Goal: Task Accomplishment & Management: Use online tool/utility

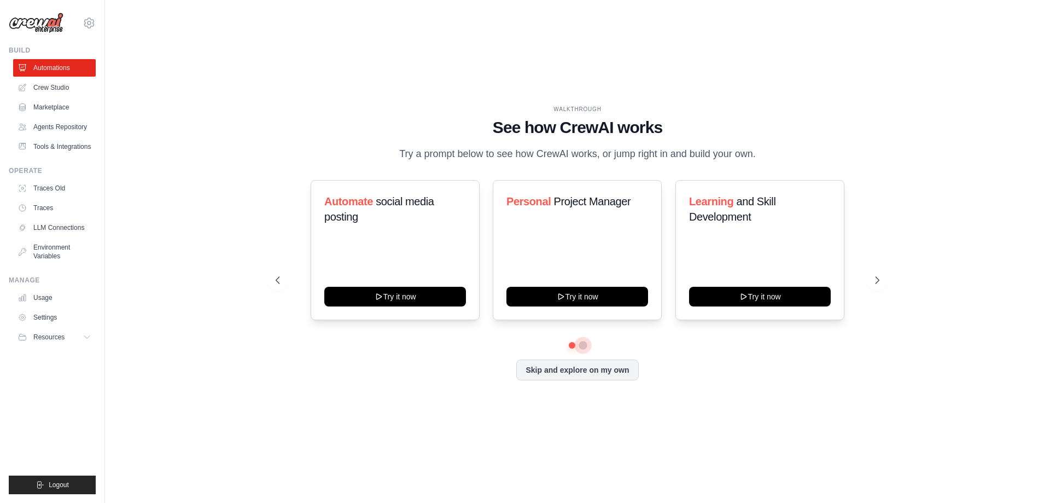
click at [584, 345] on button at bounding box center [583, 345] width 9 height 9
click at [617, 373] on button "Skip and explore on my own" at bounding box center [577, 368] width 122 height 21
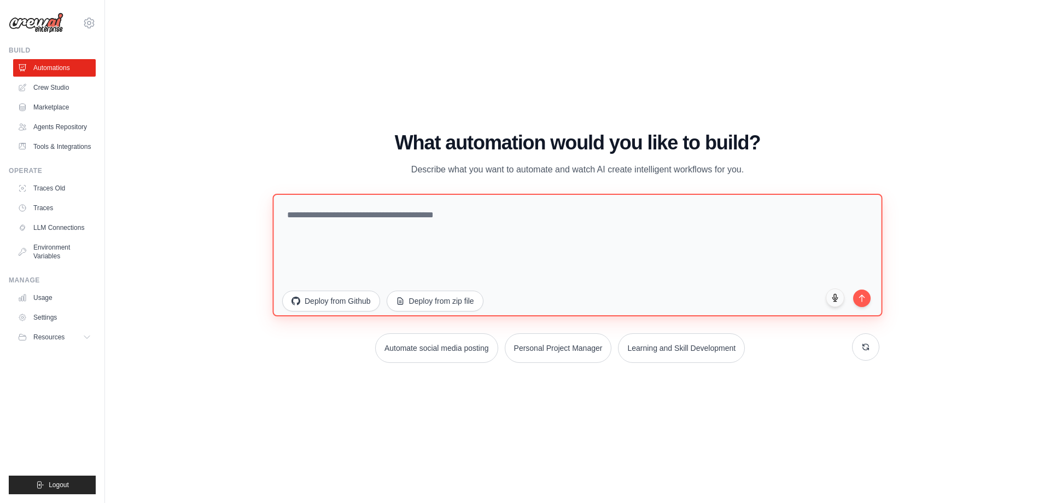
click at [565, 243] on textarea at bounding box center [577, 254] width 610 height 123
click at [492, 247] on textarea at bounding box center [577, 254] width 610 height 123
type textarea "*********"
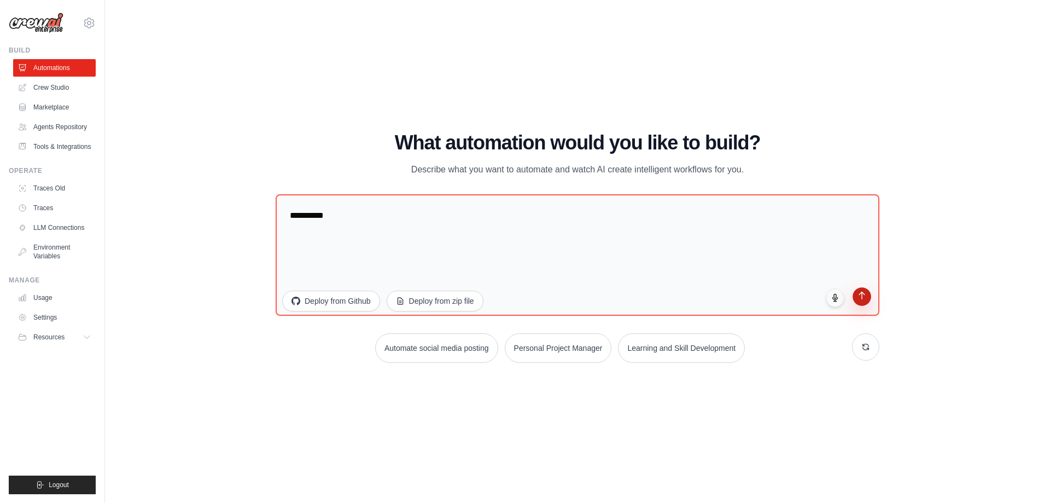
click at [863, 296] on icon "submit" at bounding box center [862, 294] width 9 height 9
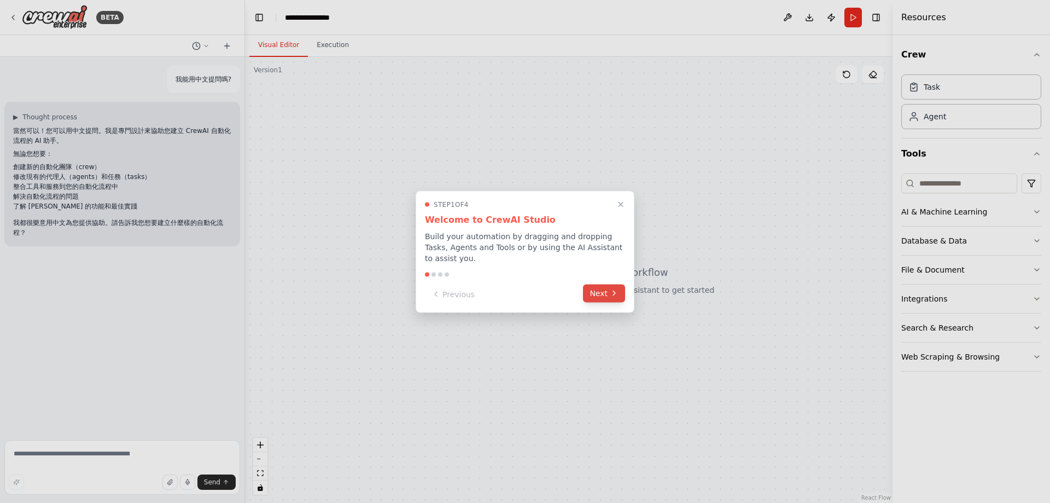
click at [612, 300] on button "Next" at bounding box center [604, 293] width 42 height 18
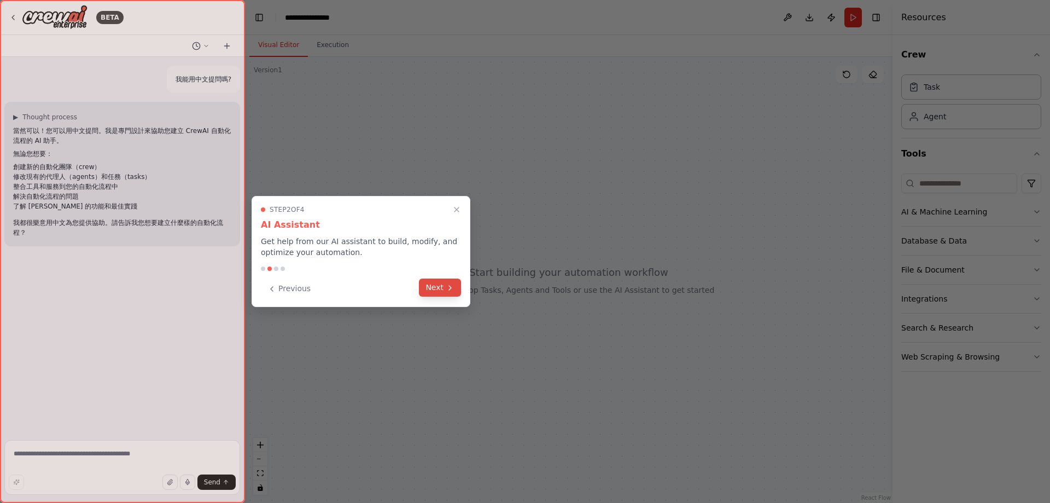
click at [454, 289] on icon at bounding box center [450, 287] width 9 height 9
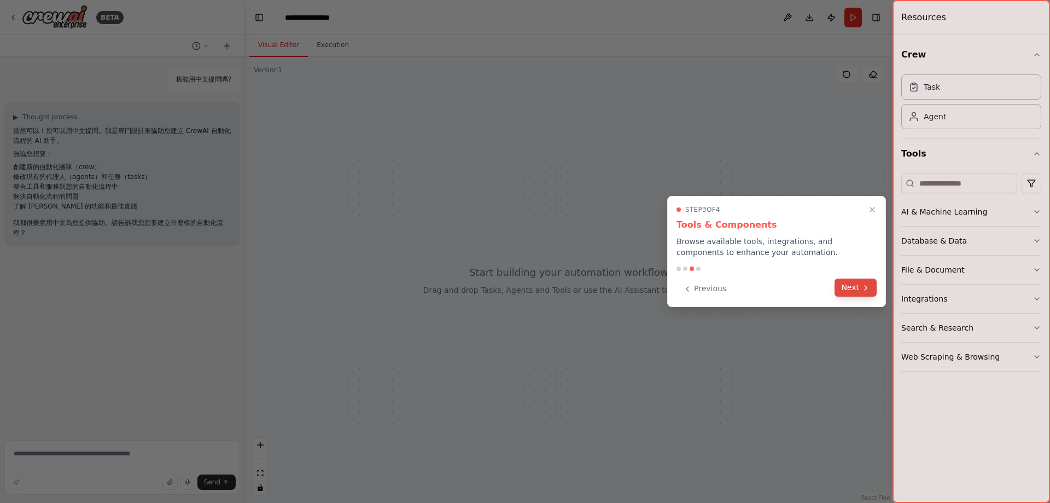
click at [853, 288] on button "Next" at bounding box center [856, 287] width 42 height 18
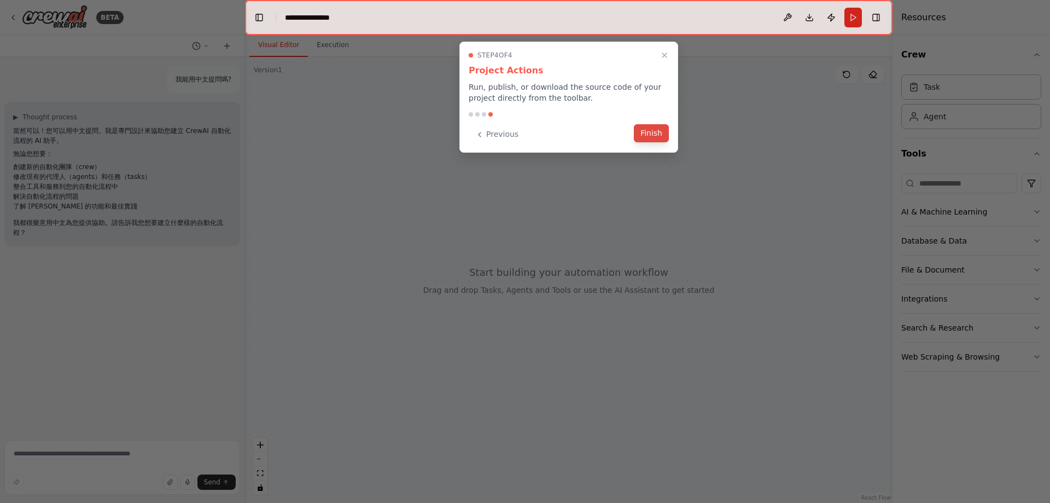
click at [667, 135] on button "Finish" at bounding box center [651, 133] width 35 height 18
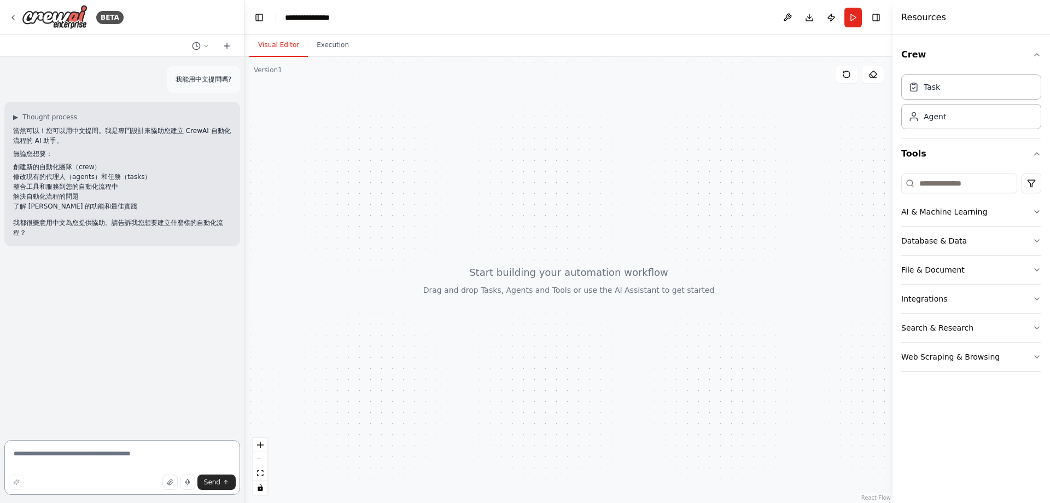
click at [162, 450] on textarea at bounding box center [122, 467] width 236 height 55
type textarea "**********"
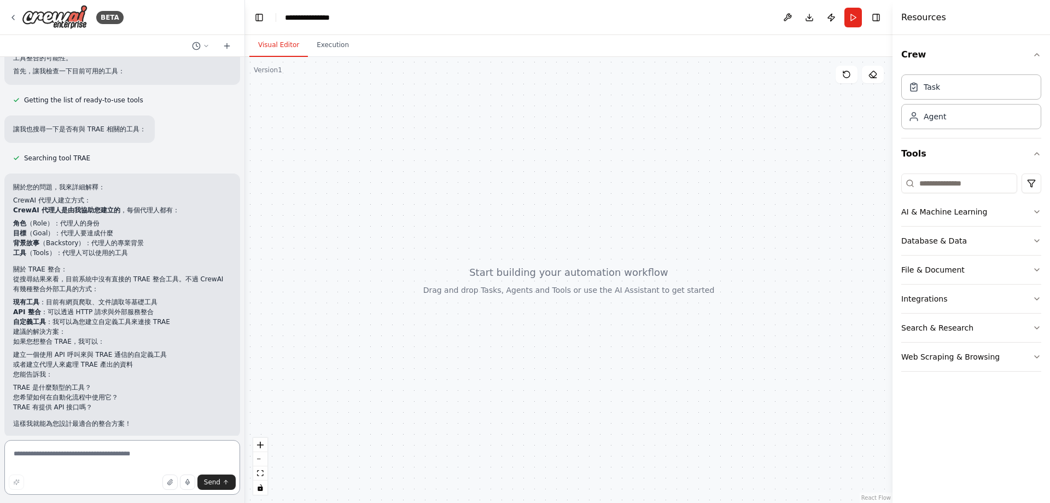
scroll to position [292, 0]
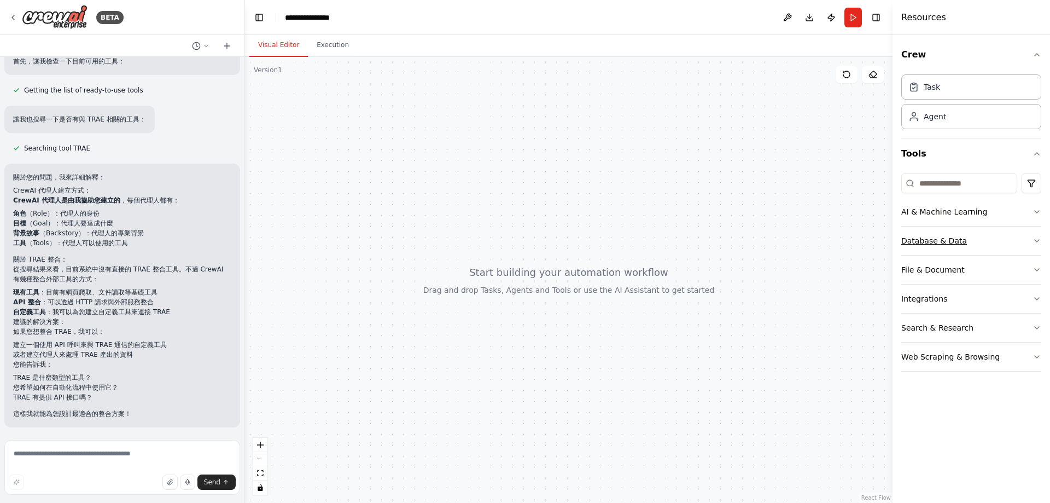
click at [1035, 236] on icon "button" at bounding box center [1037, 240] width 9 height 9
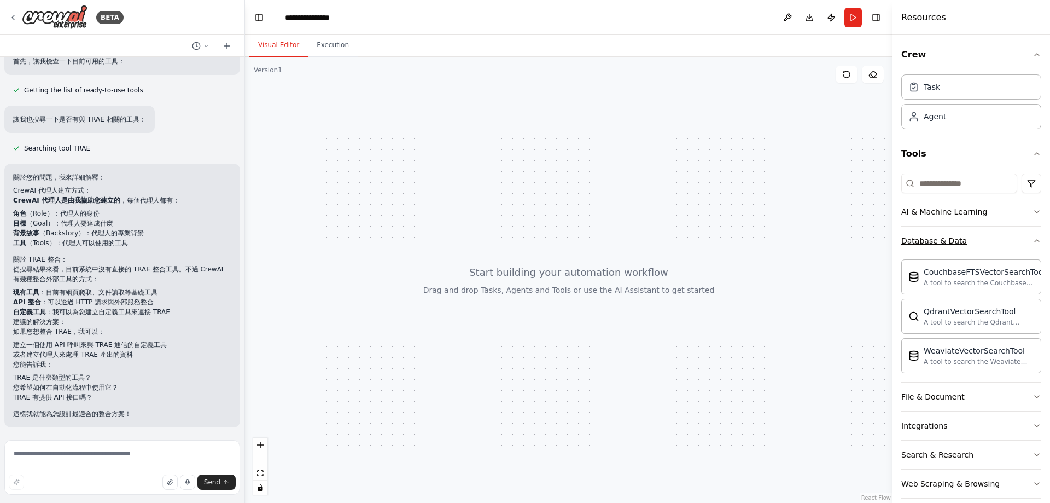
click at [1033, 236] on icon "button" at bounding box center [1037, 240] width 9 height 9
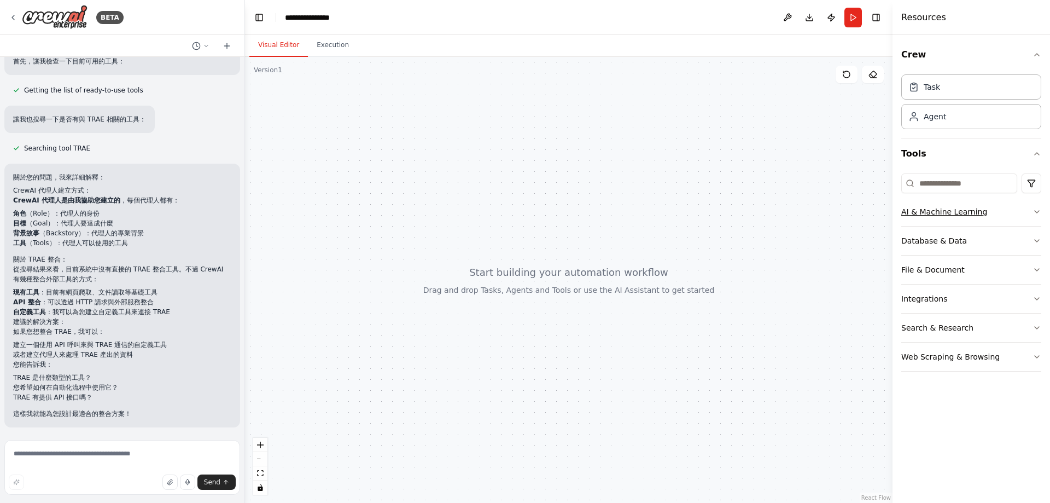
click at [1032, 213] on button "AI & Machine Learning" at bounding box center [972, 211] width 140 height 28
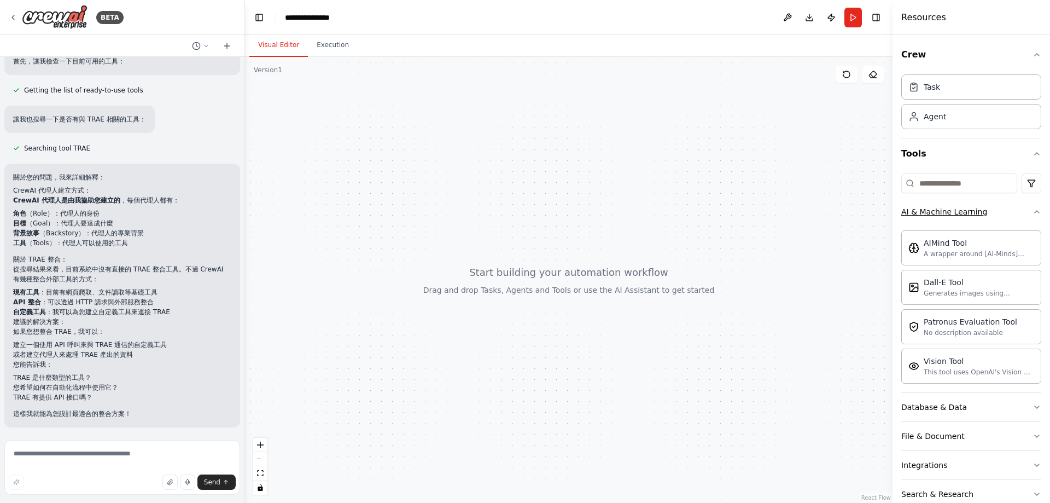
click at [1033, 214] on icon "button" at bounding box center [1037, 211] width 9 height 9
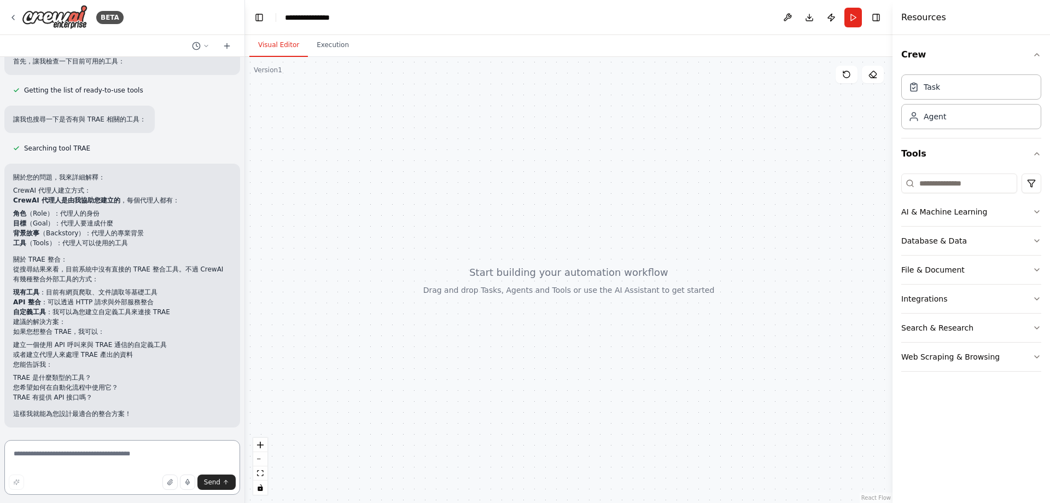
click at [153, 454] on textarea at bounding box center [122, 467] width 236 height 55
click at [1023, 270] on button "File & Document" at bounding box center [972, 269] width 140 height 28
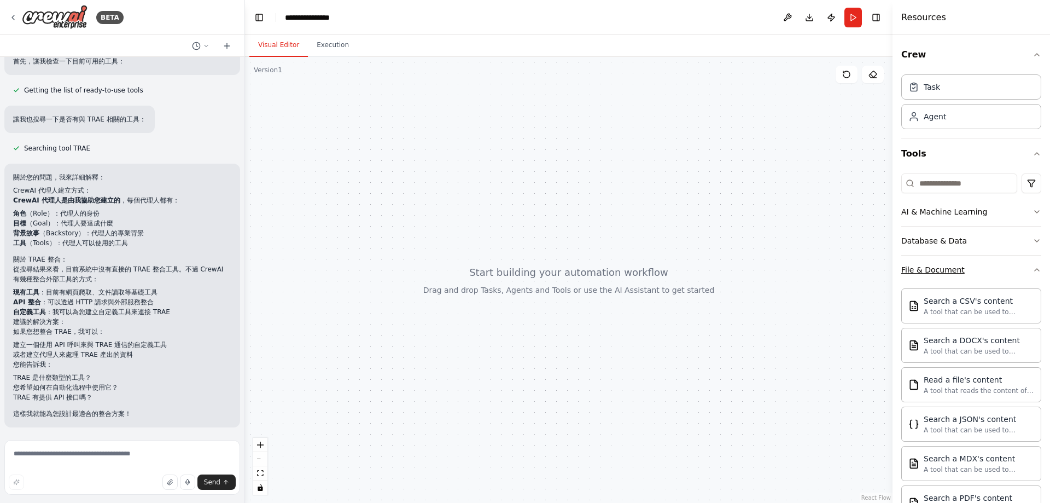
click at [1023, 270] on button "File & Document" at bounding box center [972, 269] width 140 height 28
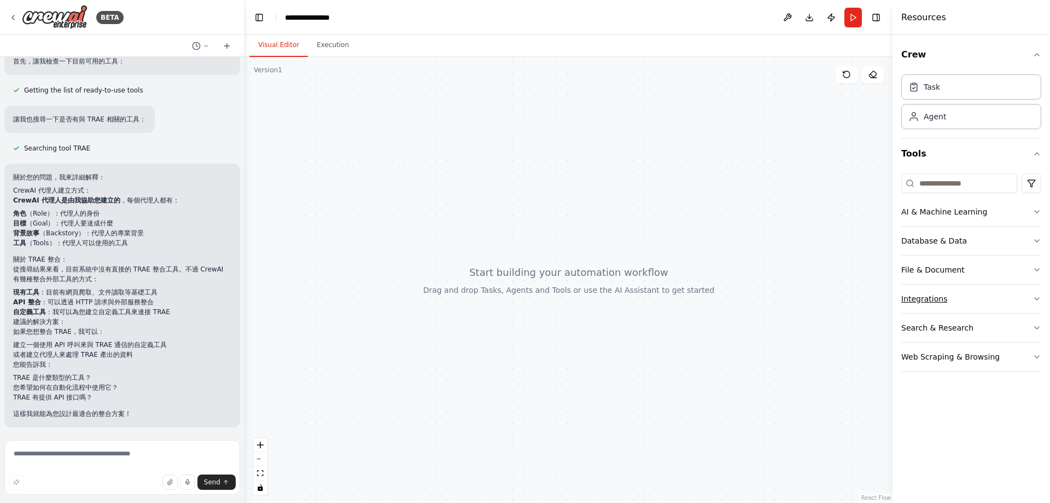
click at [1014, 297] on button "Integrations" at bounding box center [972, 298] width 140 height 28
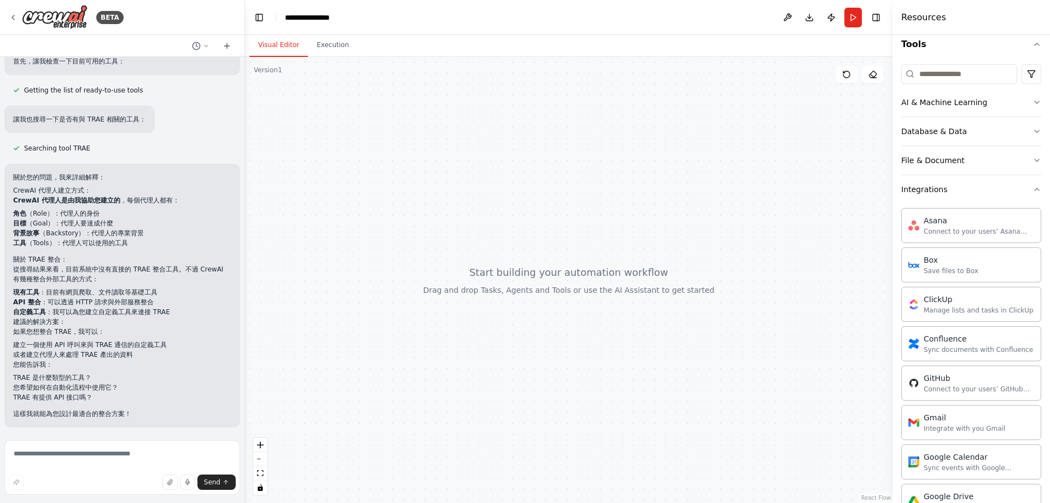
scroll to position [105, 0]
click at [1033, 196] on icon "button" at bounding box center [1037, 193] width 9 height 9
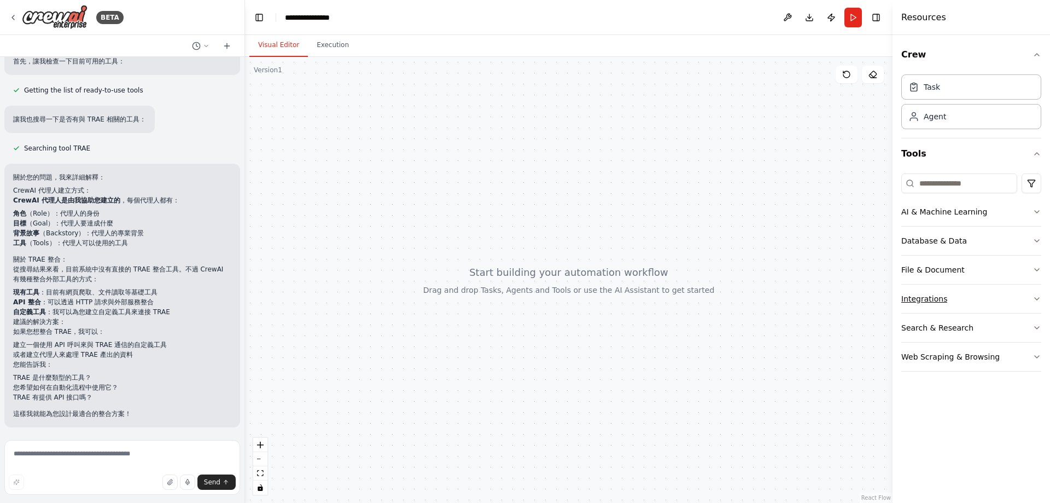
scroll to position [0, 0]
click at [1018, 335] on button "Search & Research" at bounding box center [972, 327] width 140 height 28
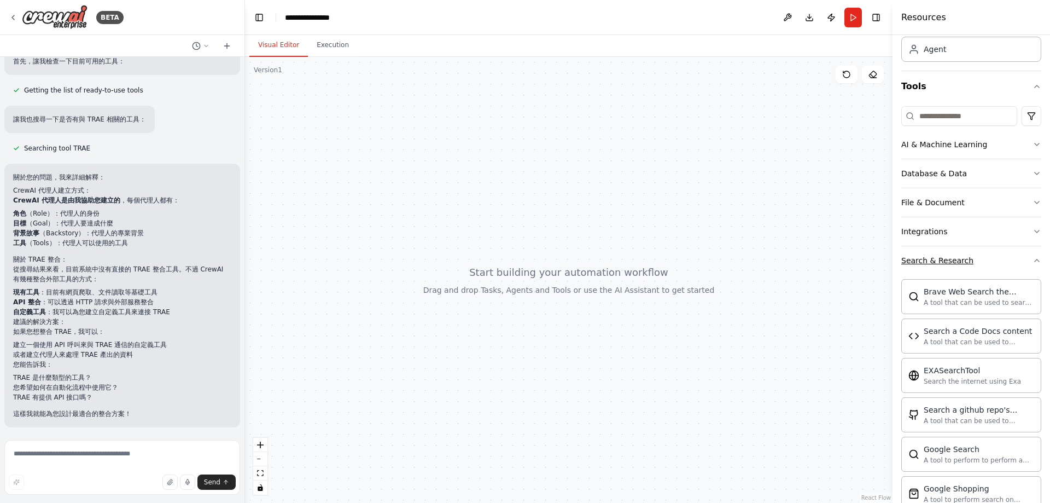
scroll to position [63, 0]
click at [1010, 257] on button "Search & Research" at bounding box center [972, 264] width 140 height 28
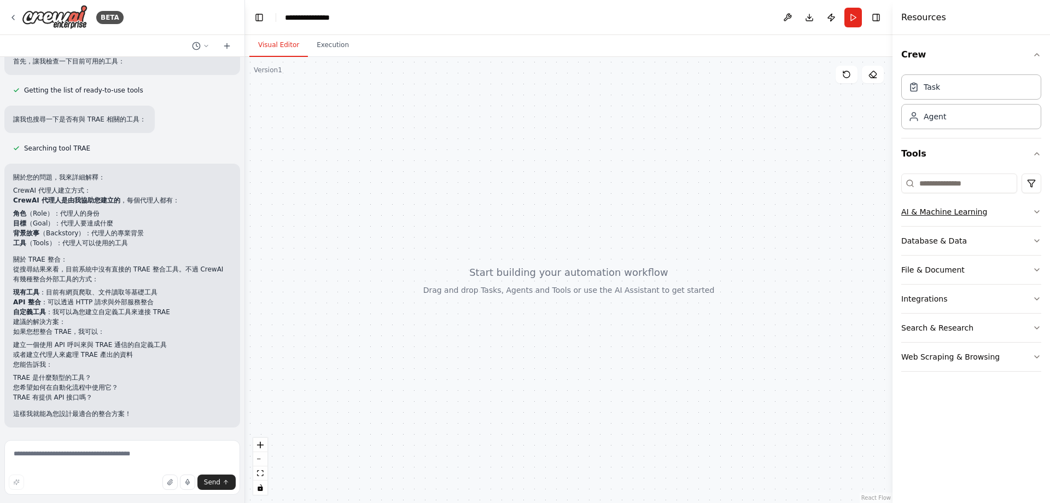
click at [1000, 215] on button "AI & Machine Learning" at bounding box center [972, 211] width 140 height 28
